Goal: Task Accomplishment & Management: Manage account settings

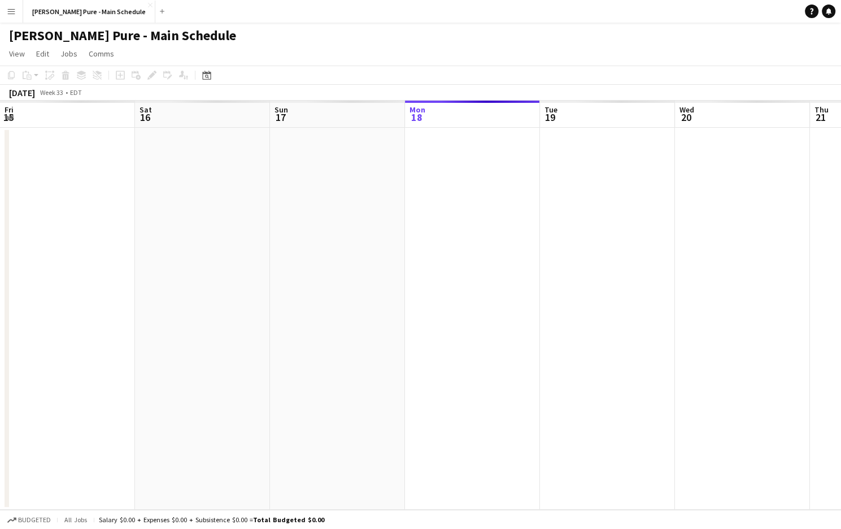
scroll to position [0, 270]
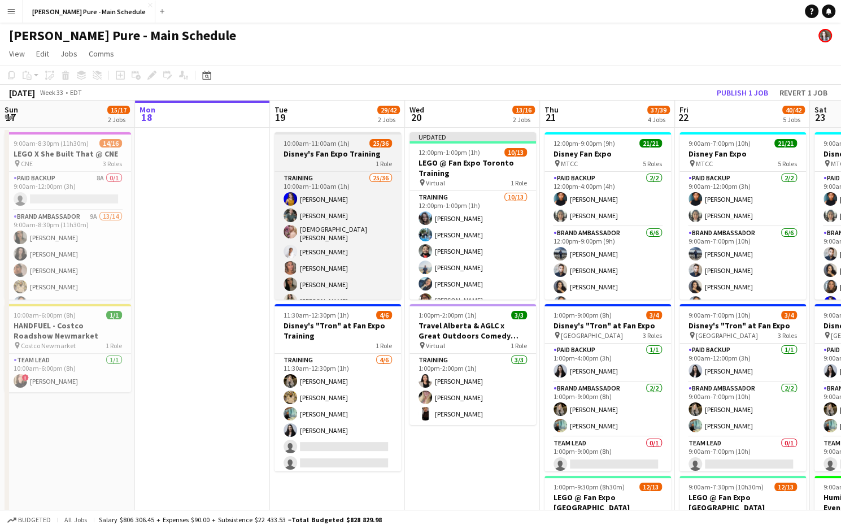
click at [348, 142] on div "10:00am-11:00am (1h) 25/36" at bounding box center [337, 143] width 126 height 8
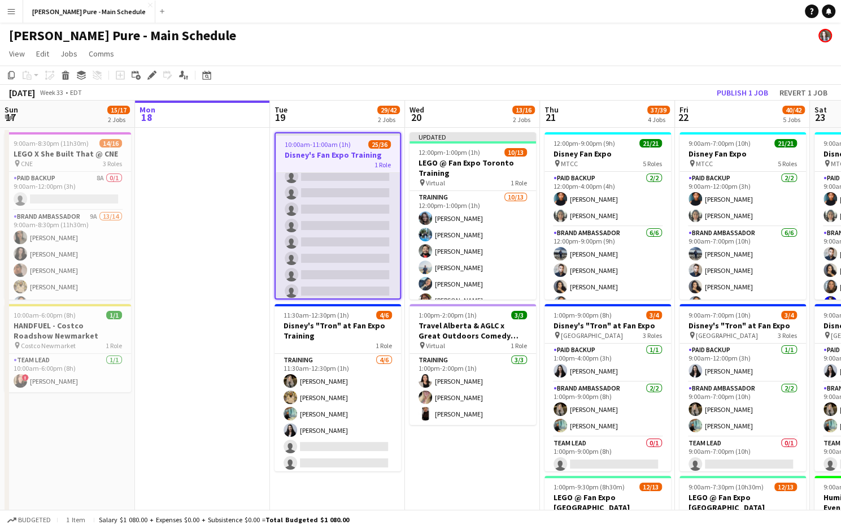
scroll to position [0, 0]
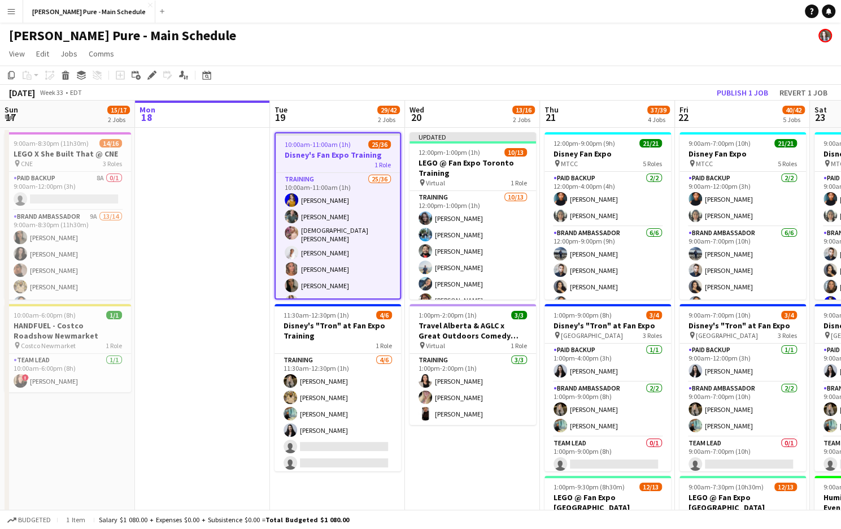
click at [350, 105] on app-board-header-date "Tue 19 29/42 2 Jobs" at bounding box center [337, 114] width 135 height 27
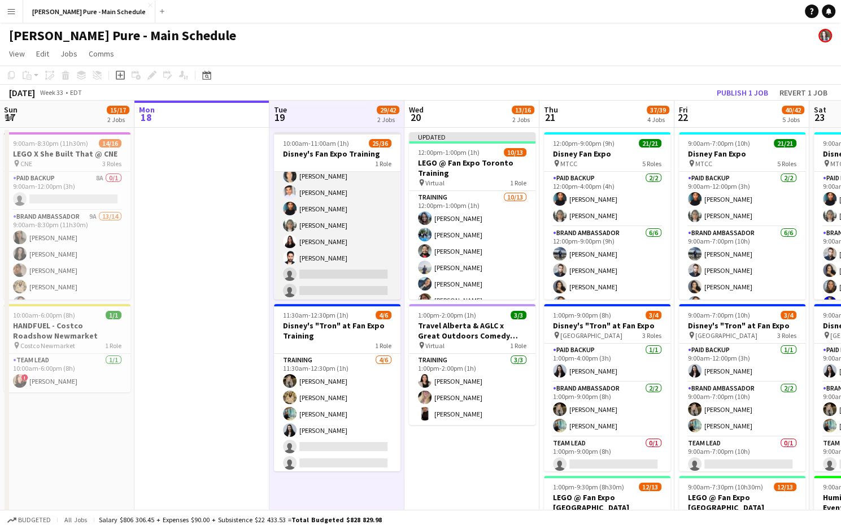
scroll to position [346, 0]
click at [309, 241] on app-card-role "Training 25/36 10:00am-11:00am (1h) [PERSON_NAME] [PERSON_NAME] [PERSON_NAME] […" at bounding box center [337, 133] width 126 height 615
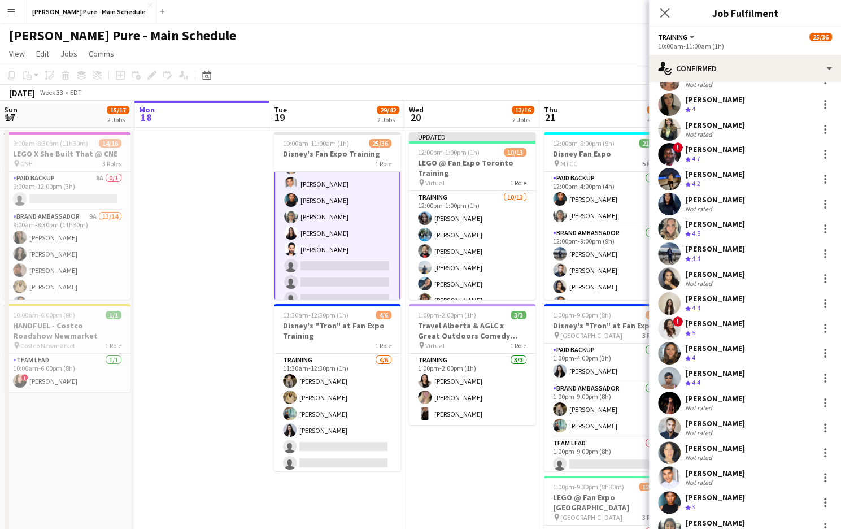
scroll to position [510, 0]
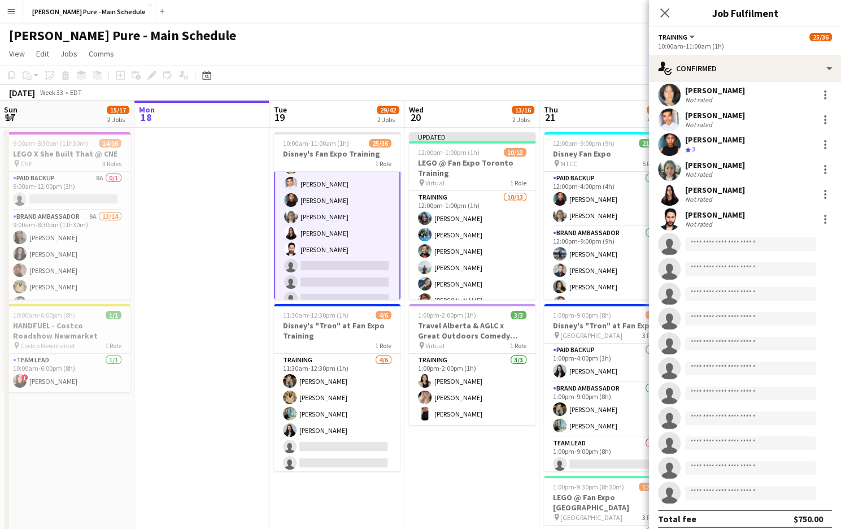
click at [672, 200] on div "[PERSON_NAME] Crew rating 4 [PERSON_NAME] Not rated [DEMOGRAPHIC_DATA][PERSON_N…" at bounding box center [745, 53] width 192 height 899
click at [672, 208] on app-user-avatar at bounding box center [669, 219] width 23 height 23
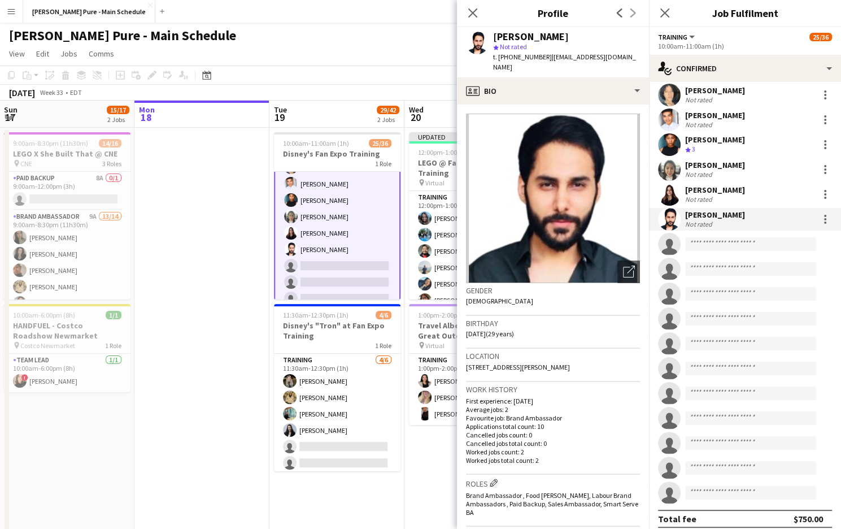
click at [556, 174] on img at bounding box center [553, 197] width 174 height 169
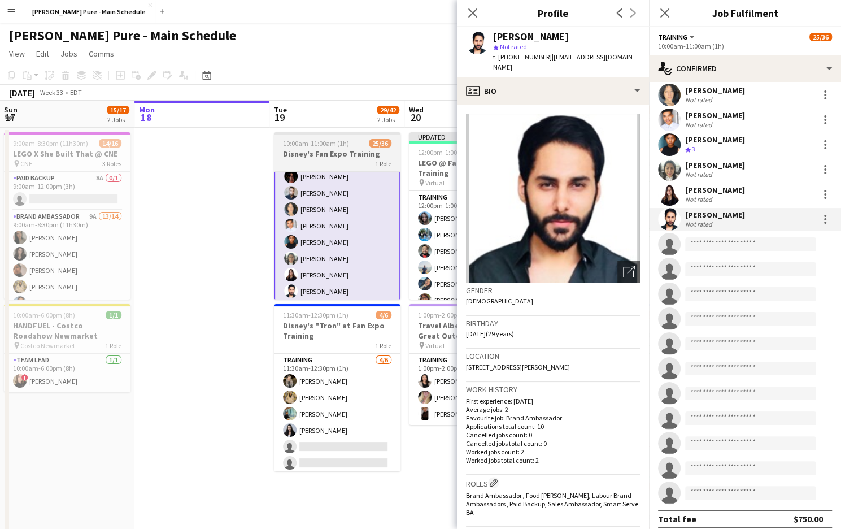
click at [368, 161] on div "1 Role" at bounding box center [337, 163] width 126 height 9
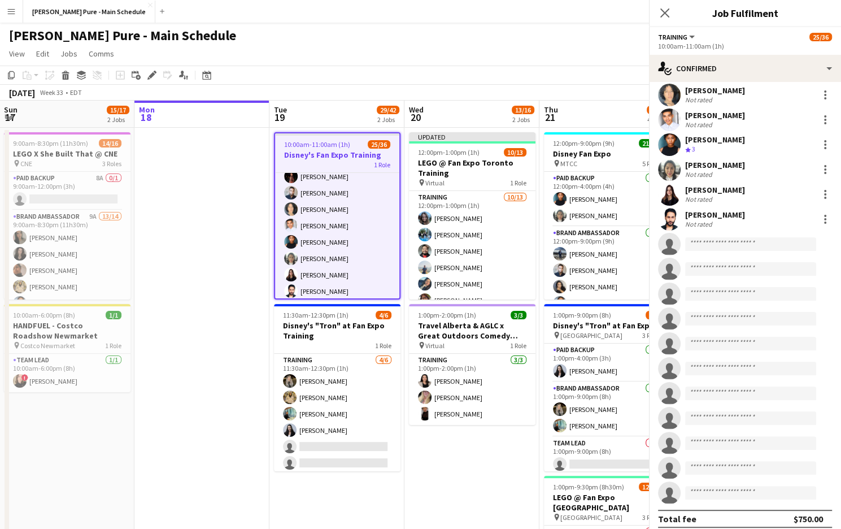
click at [368, 161] on div "1 Role" at bounding box center [337, 164] width 124 height 9
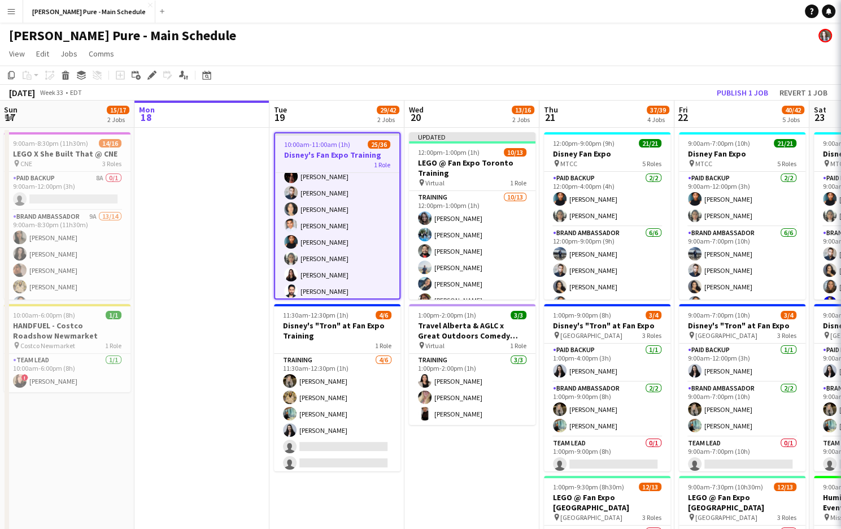
scroll to position [304, 0]
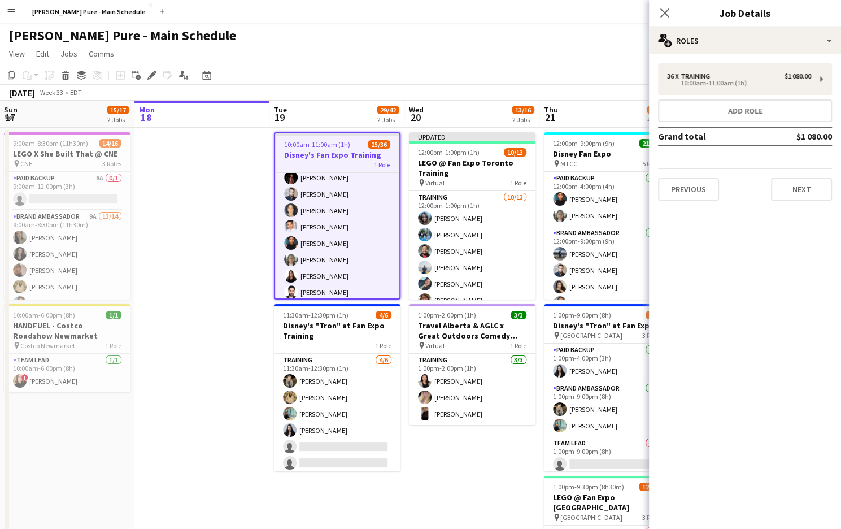
click at [662, 4] on div "Close pop-in" at bounding box center [665, 13] width 32 height 26
click at [662, 7] on app-icon "Close pop-in" at bounding box center [665, 13] width 16 height 16
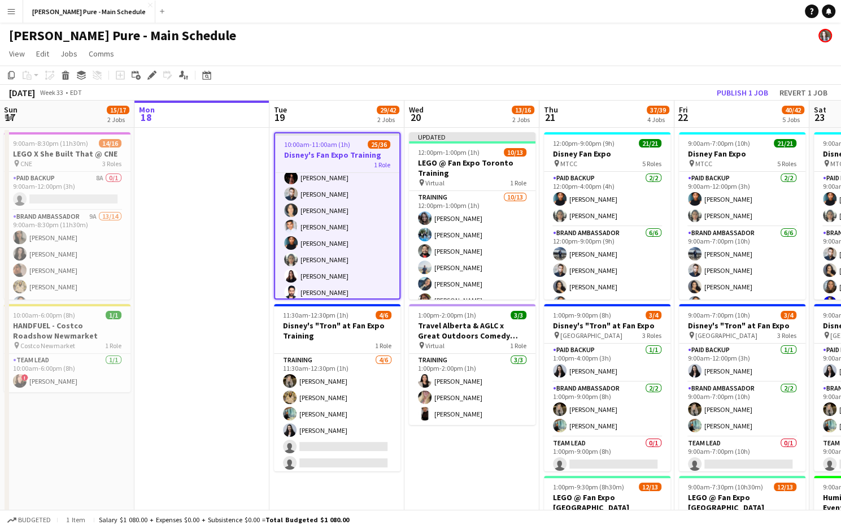
click at [326, 165] on div "1 Role" at bounding box center [337, 164] width 124 height 9
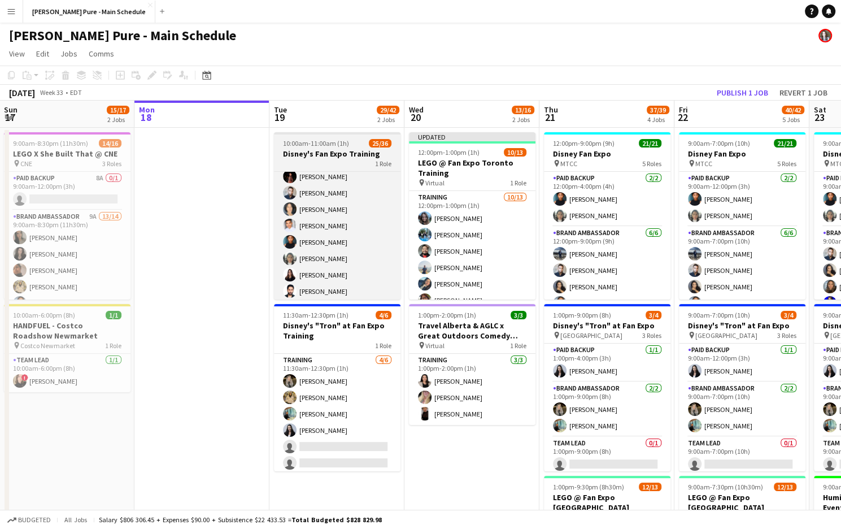
click at [326, 165] on div "1 Role" at bounding box center [337, 163] width 126 height 9
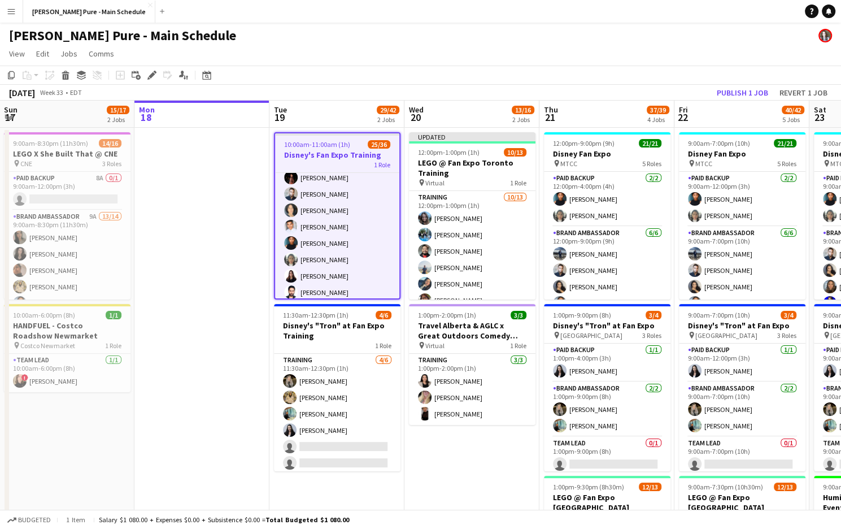
click at [326, 165] on div "1 Role" at bounding box center [337, 164] width 124 height 9
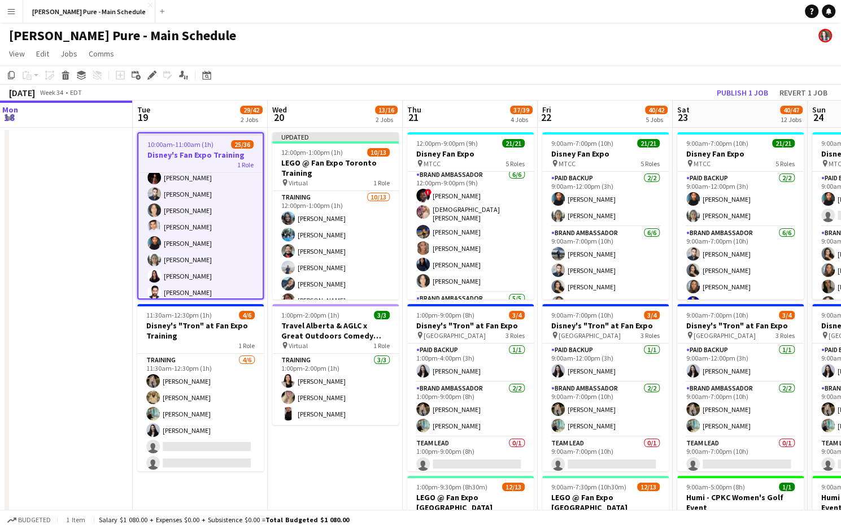
scroll to position [179, 0]
